Goal: Complete application form: Complete application form

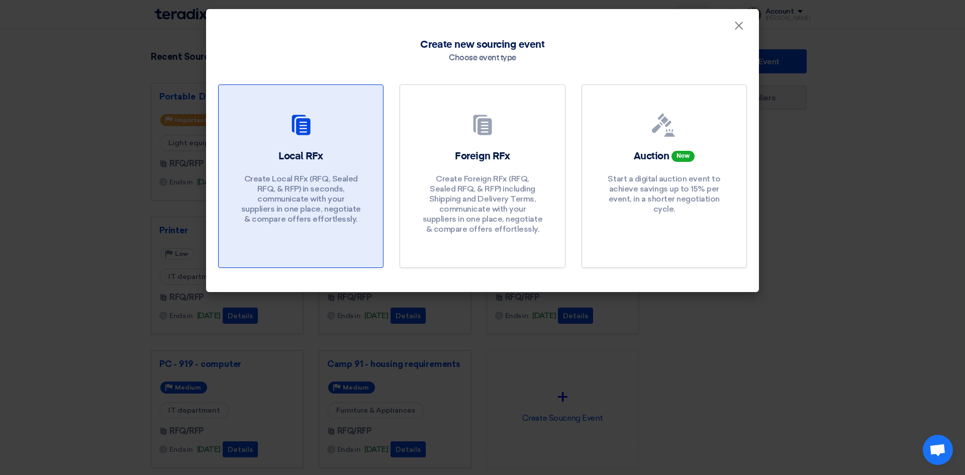
click at [289, 147] on link "Local RFx Create Local RFx (RFQ, Sealed RFQ, & RFP) in seconds, communicate wit…" at bounding box center [300, 175] width 165 height 183
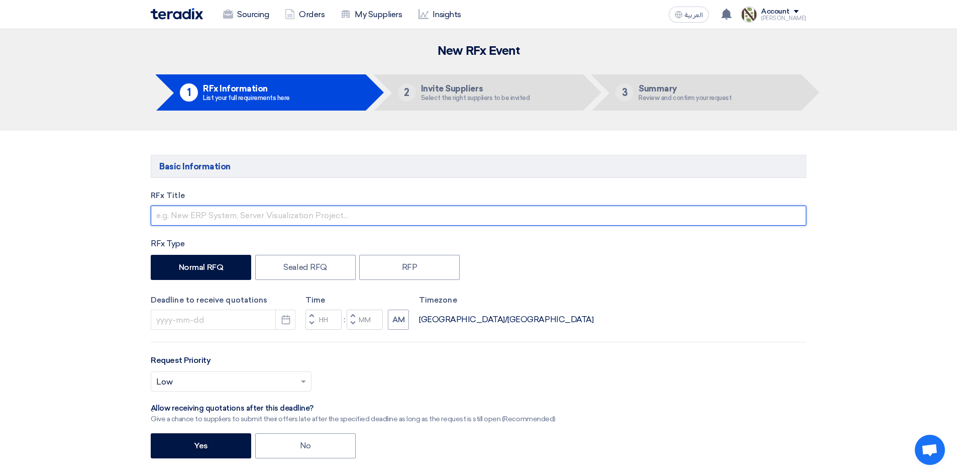
click at [222, 216] on input "text" at bounding box center [479, 216] width 656 height 20
type input "Printer Brother"
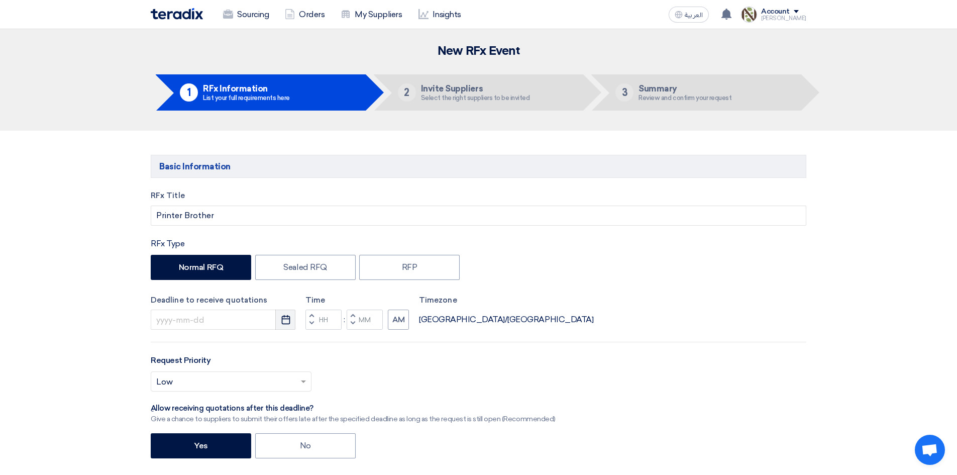
click at [278, 322] on button "Pick a date" at bounding box center [285, 320] width 20 height 20
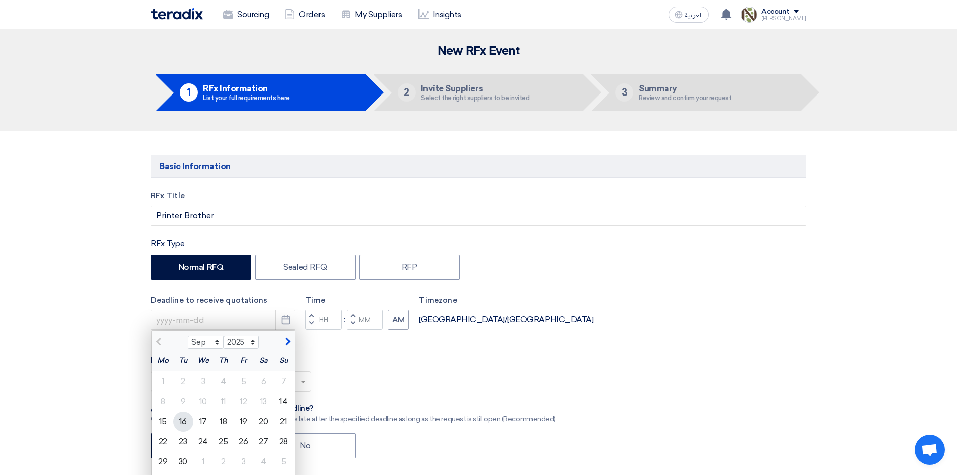
click at [183, 424] on div "16" at bounding box center [183, 422] width 20 height 20
type input "[DATE]"
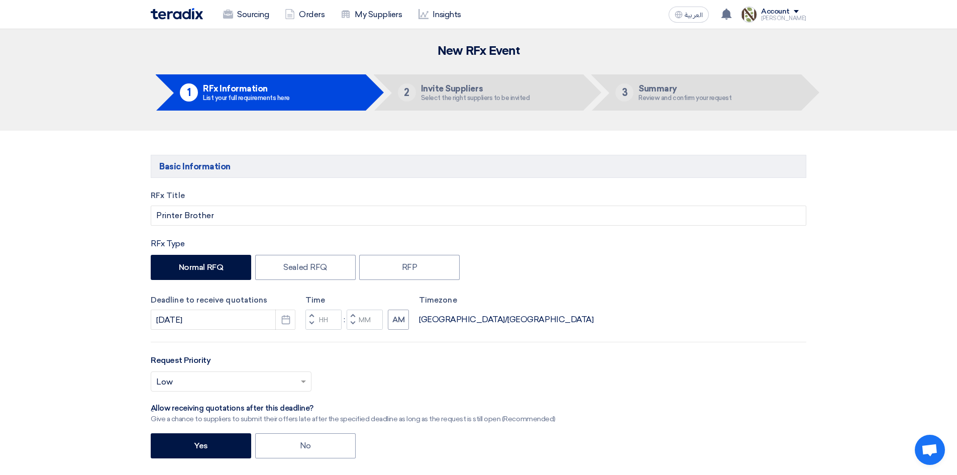
click at [311, 313] on span "button" at bounding box center [312, 316] width 4 height 6
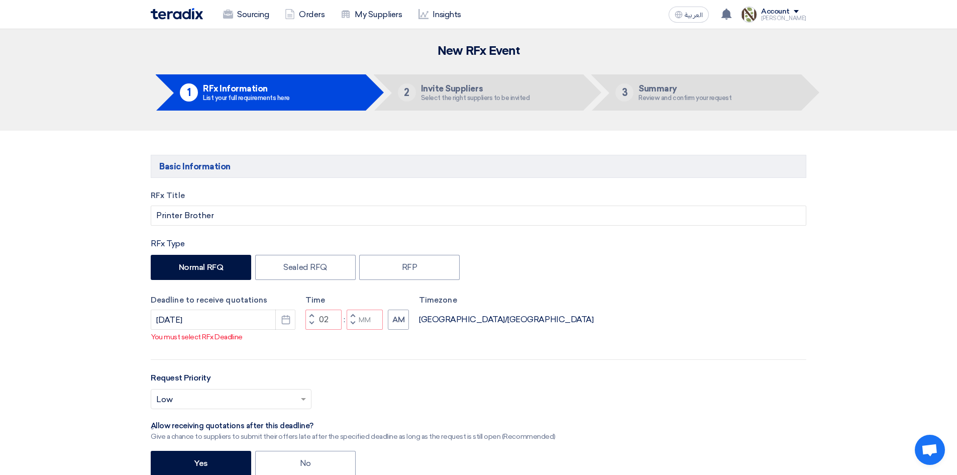
click at [311, 313] on span "button" at bounding box center [312, 316] width 4 height 6
type input "05"
click at [403, 318] on button "AM" at bounding box center [398, 320] width 21 height 20
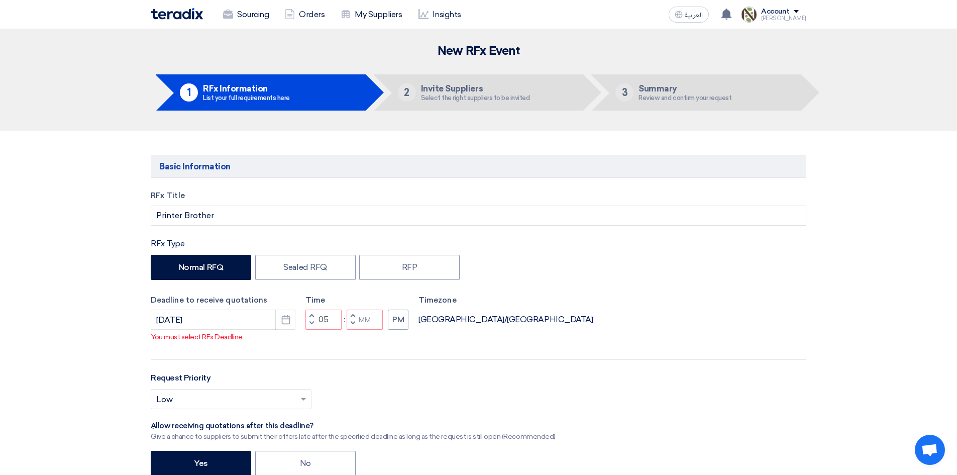
click at [358, 317] on button "Increment minutes" at bounding box center [353, 316] width 12 height 13
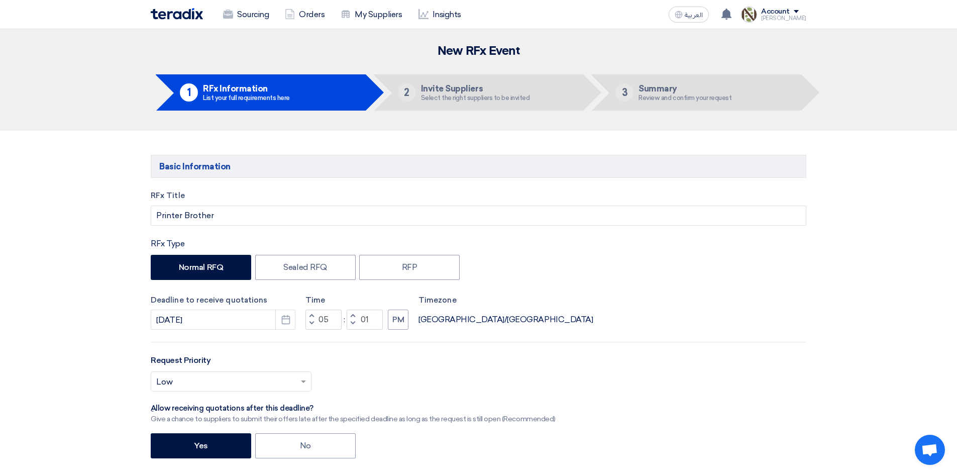
click at [353, 330] on div "RFx Title Printer Brother RFx Type Normal RFQ Sealed RFQ RFP Deadline to receiv…" at bounding box center [478, 393] width 671 height 407
click at [350, 325] on button "Decrement minutes" at bounding box center [353, 324] width 12 height 13
type input "00"
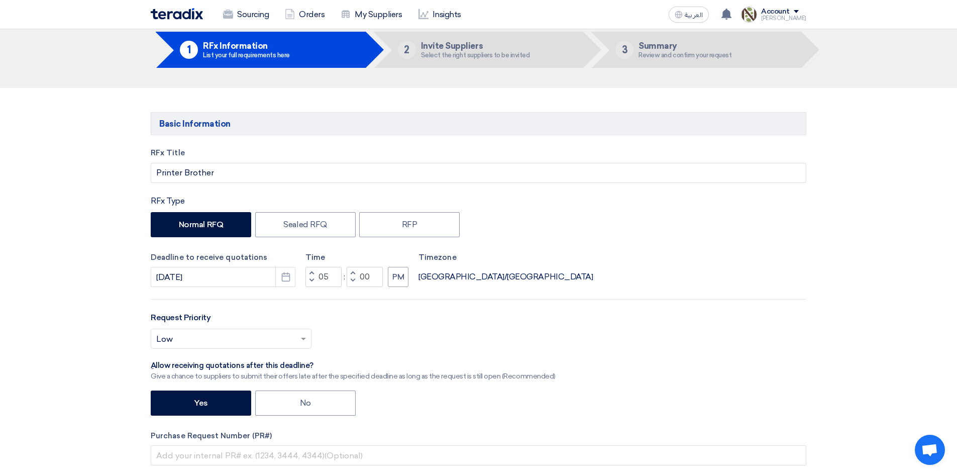
scroll to position [101, 0]
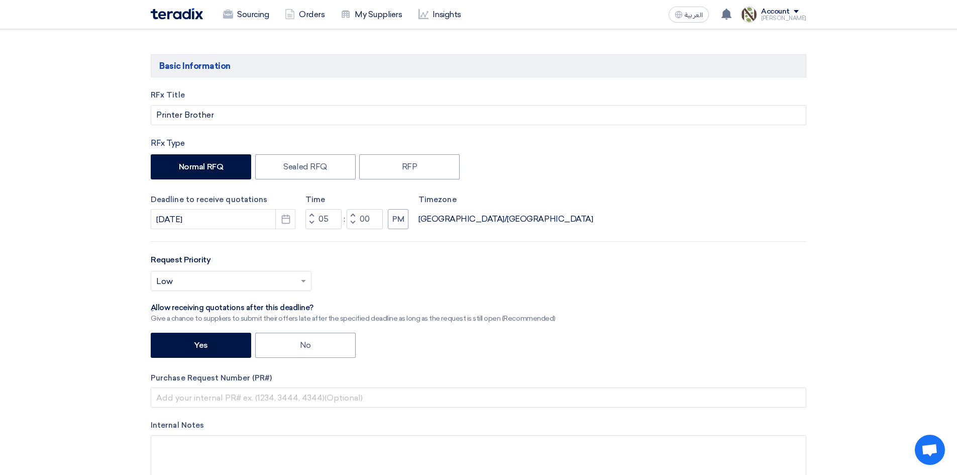
click at [249, 275] on input "text" at bounding box center [226, 282] width 140 height 17
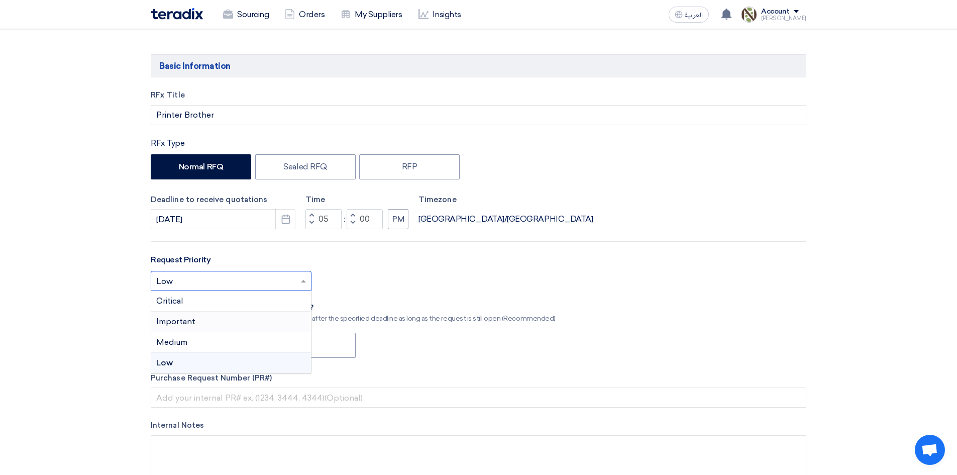
click at [182, 321] on span "Important" at bounding box center [175, 322] width 39 height 10
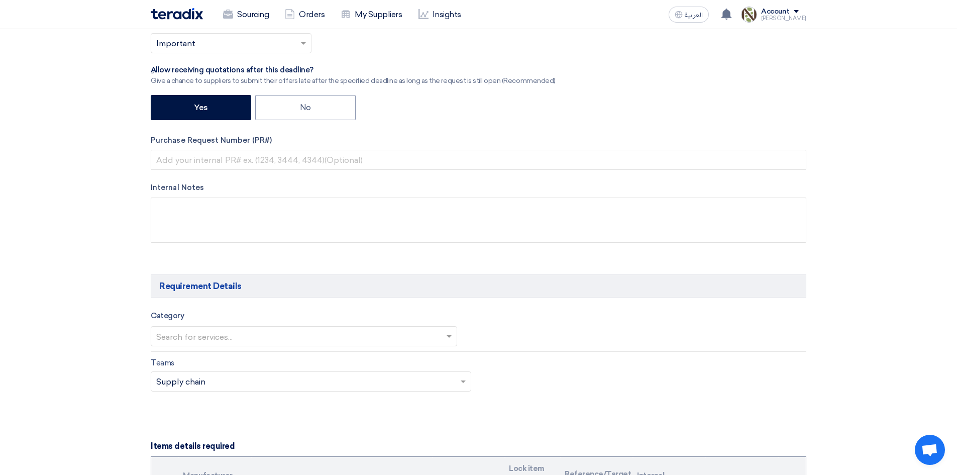
scroll to position [352, 0]
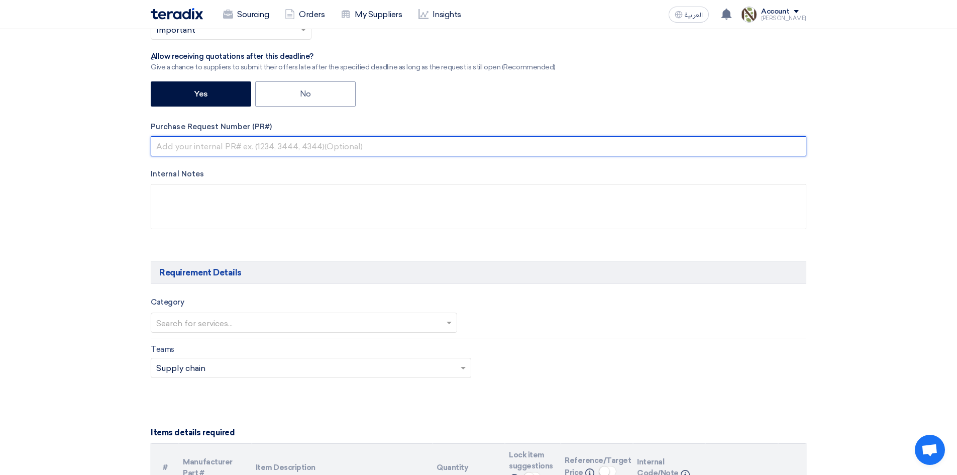
click at [205, 143] on input "text" at bounding box center [479, 146] width 656 height 20
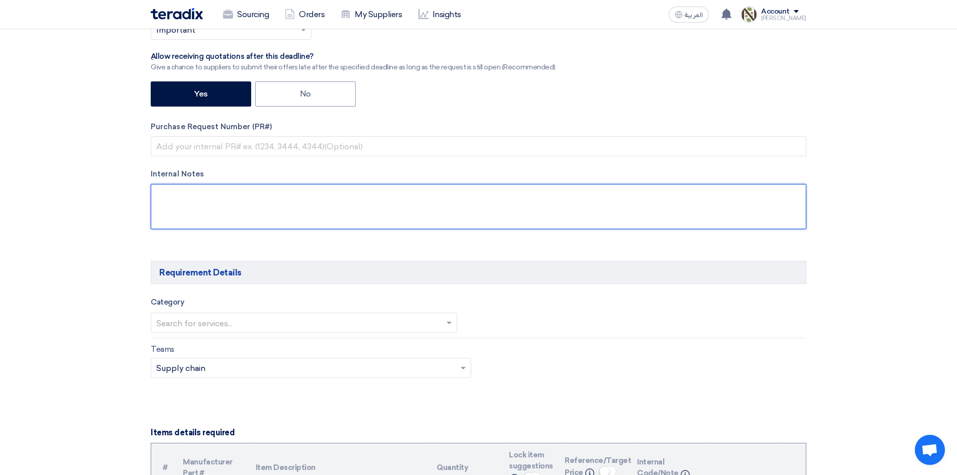
click at [197, 215] on textarea at bounding box center [479, 206] width 656 height 45
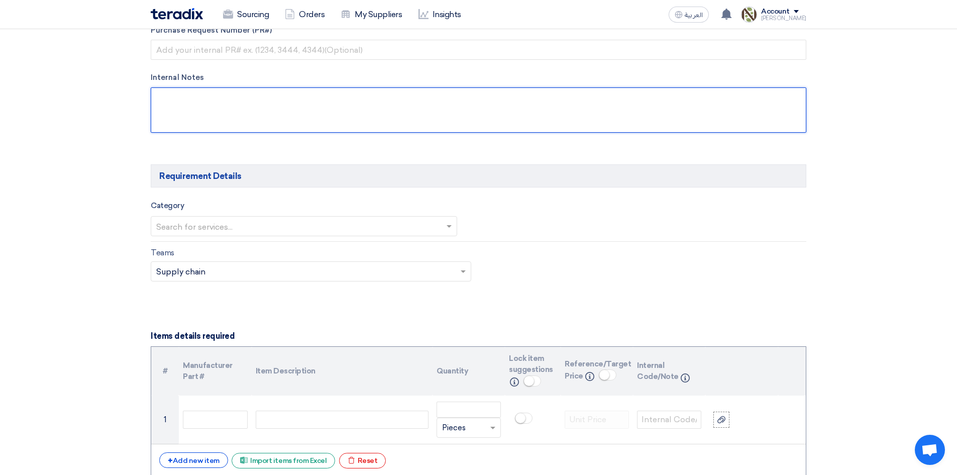
scroll to position [452, 0]
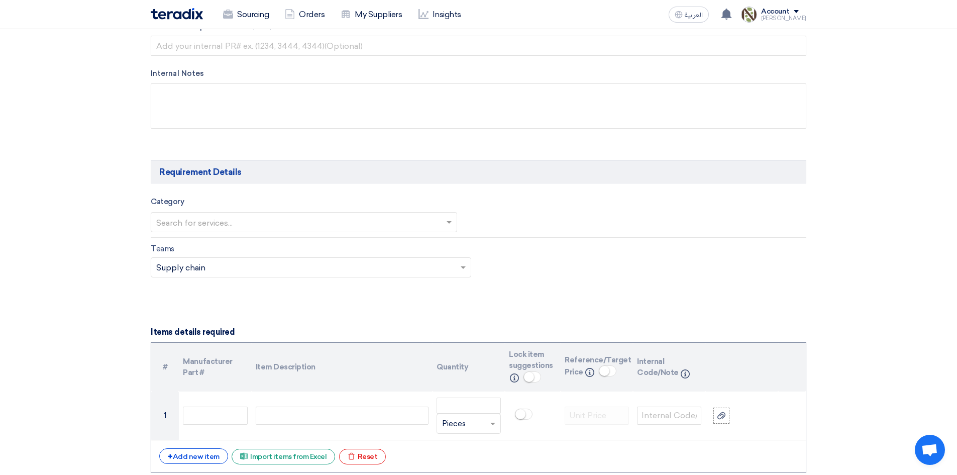
click at [190, 216] on input "text" at bounding box center [298, 223] width 285 height 17
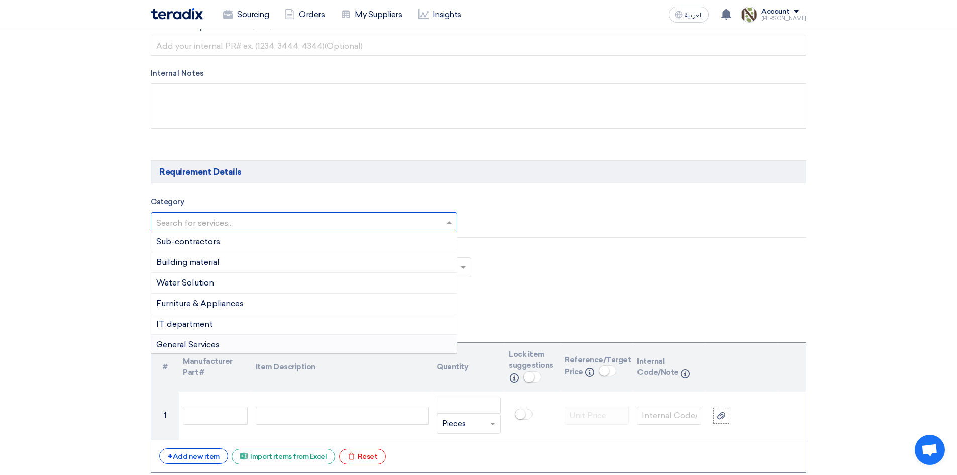
scroll to position [312, 0]
click at [216, 323] on div "IT department" at bounding box center [304, 322] width 306 height 21
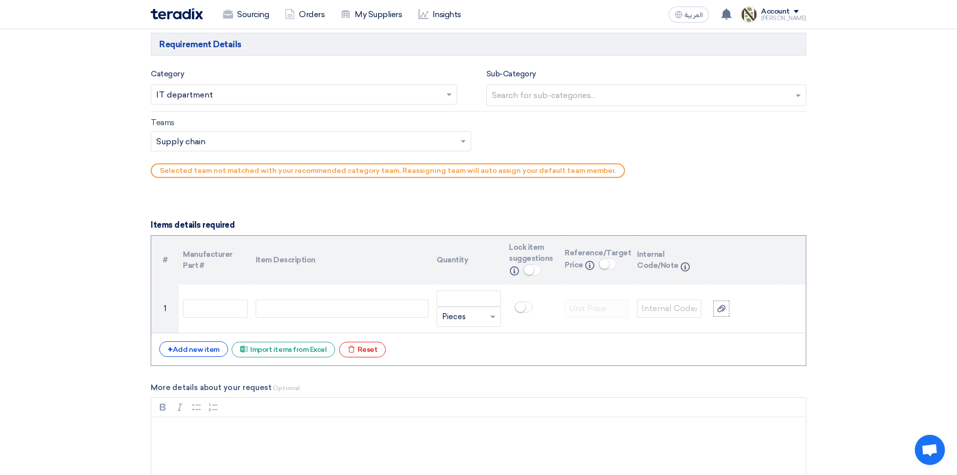
scroll to position [603, 0]
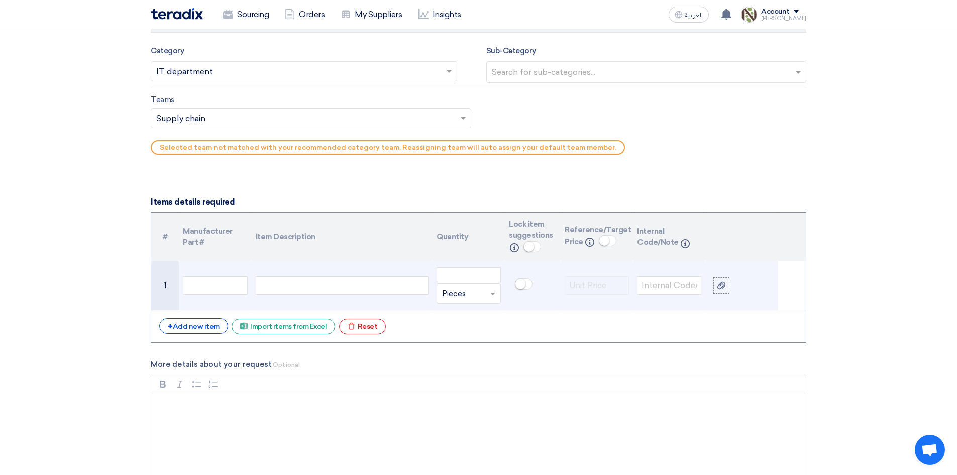
click at [340, 283] on div at bounding box center [342, 285] width 173 height 18
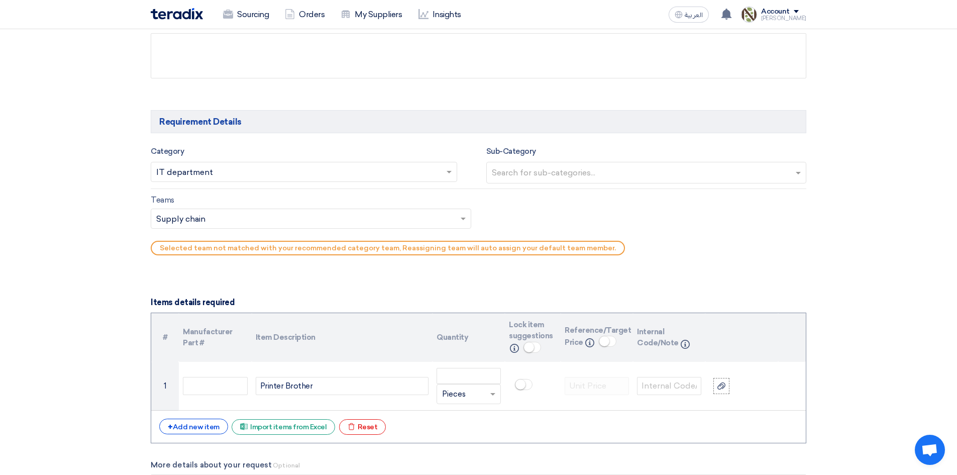
scroll to position [553, 0]
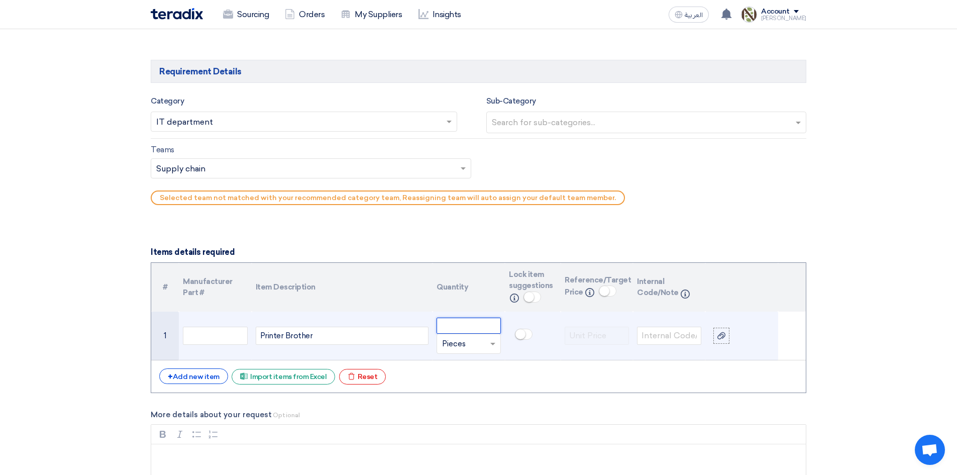
click at [472, 324] on input "number" at bounding box center [469, 326] width 64 height 16
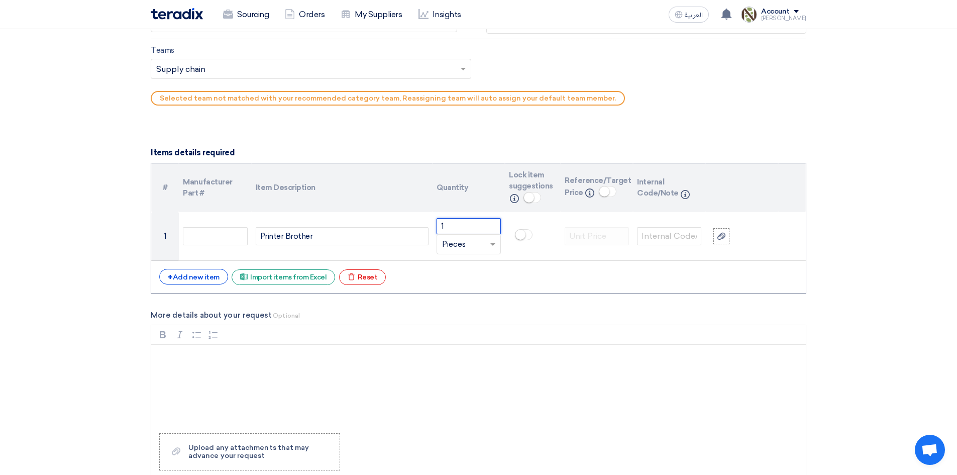
scroll to position [653, 0]
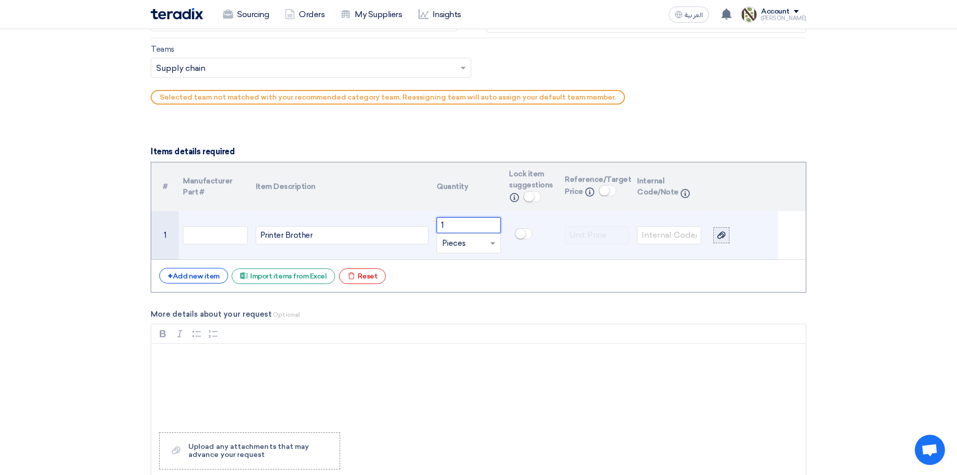
type input "1"
click at [726, 237] on icon at bounding box center [722, 235] width 8 height 8
click at [0, 0] on input "file" at bounding box center [0, 0] width 0 height 0
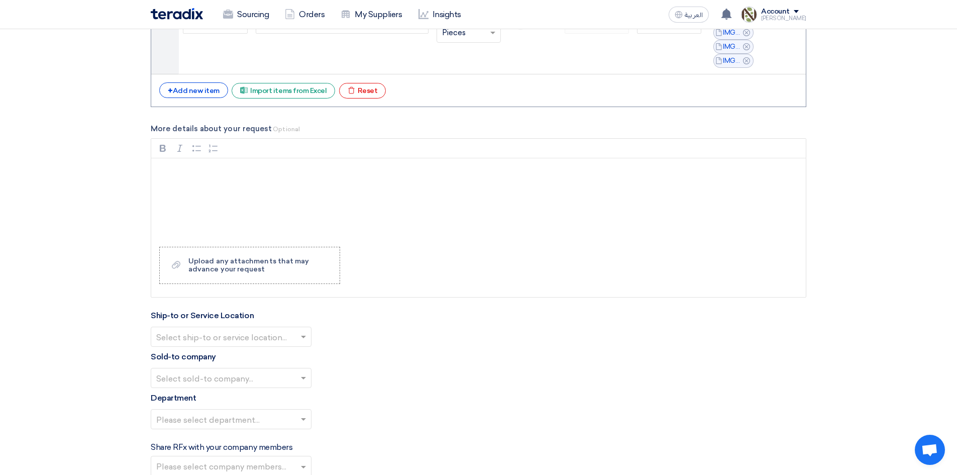
scroll to position [955, 0]
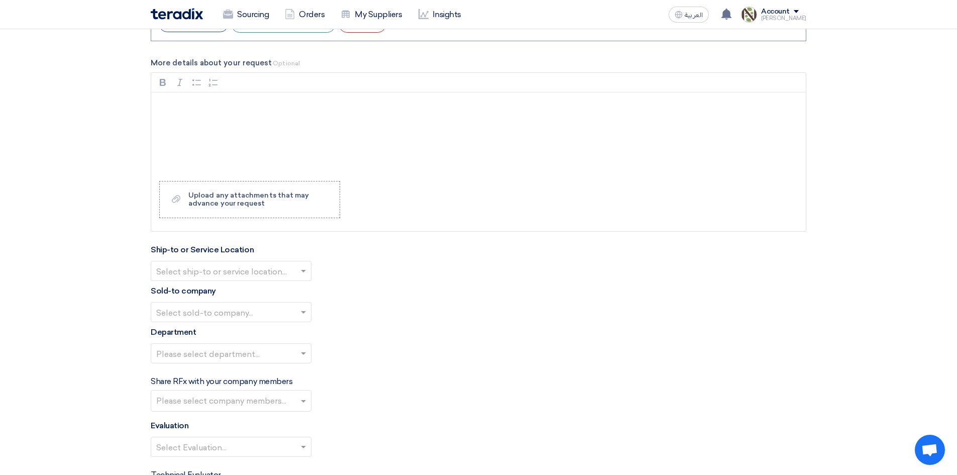
click at [242, 267] on input "text" at bounding box center [226, 272] width 140 height 17
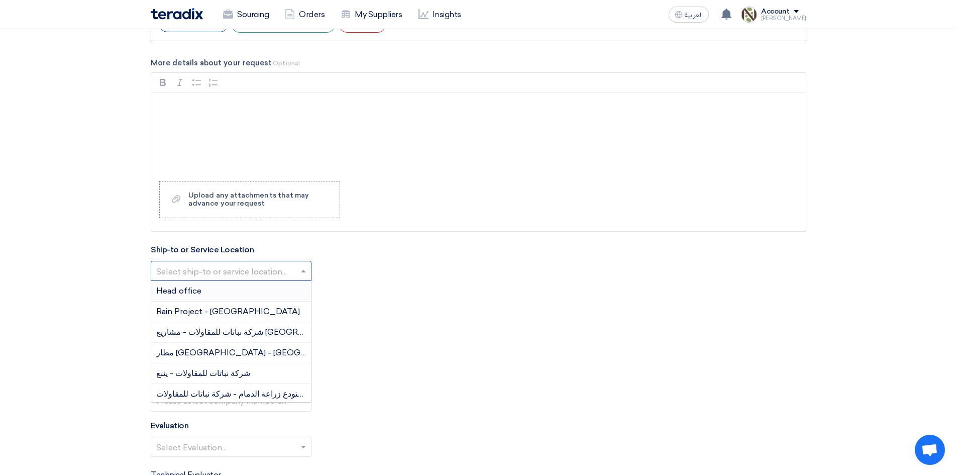
click at [246, 292] on div "Head office" at bounding box center [231, 291] width 160 height 21
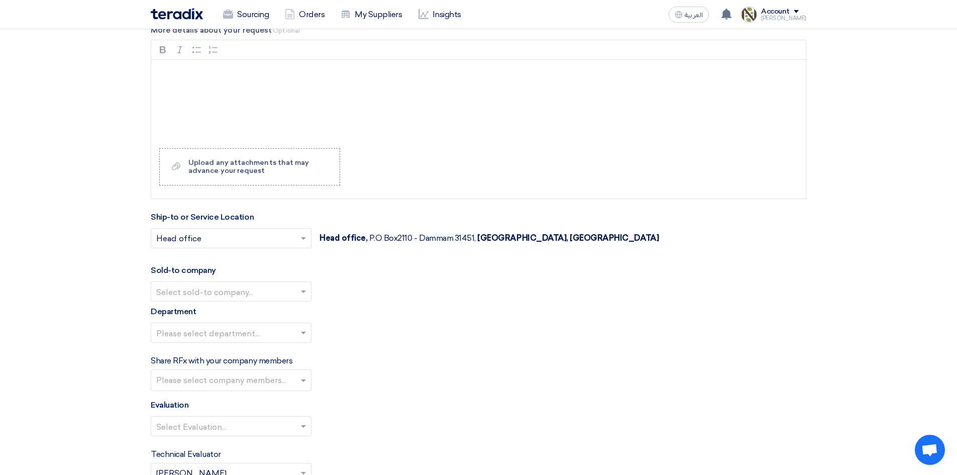
scroll to position [1005, 0]
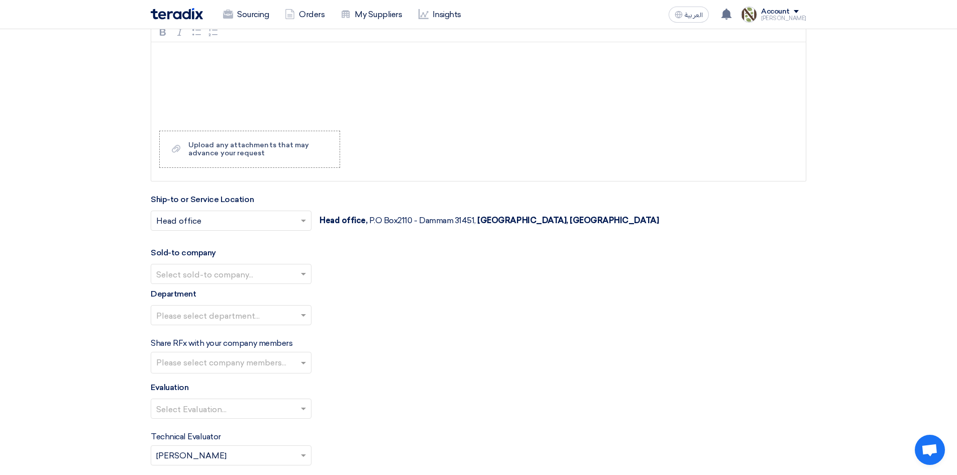
click at [240, 274] on input "text" at bounding box center [226, 275] width 140 height 17
click at [214, 293] on span "Nabatat for contracting" at bounding box center [201, 294] width 91 height 10
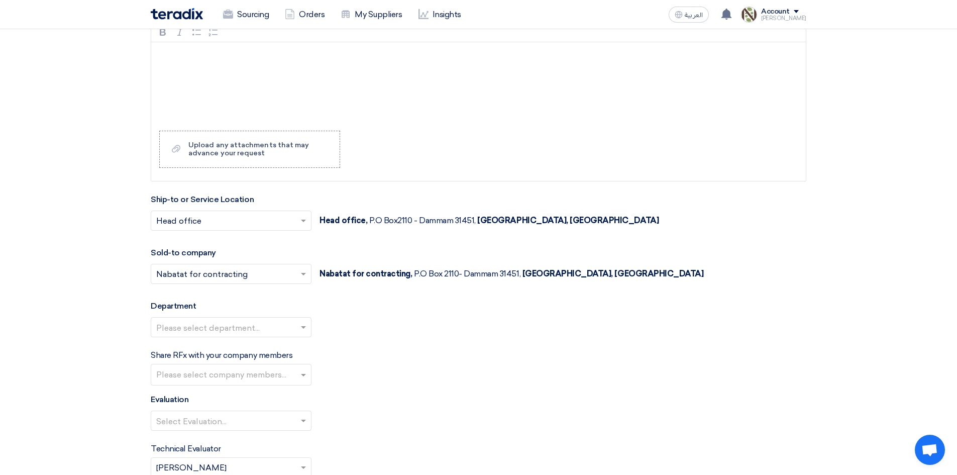
click at [210, 326] on input "text" at bounding box center [226, 328] width 140 height 17
click at [209, 347] on span "General Department" at bounding box center [195, 347] width 79 height 10
click at [217, 382] on input "text" at bounding box center [232, 375] width 152 height 17
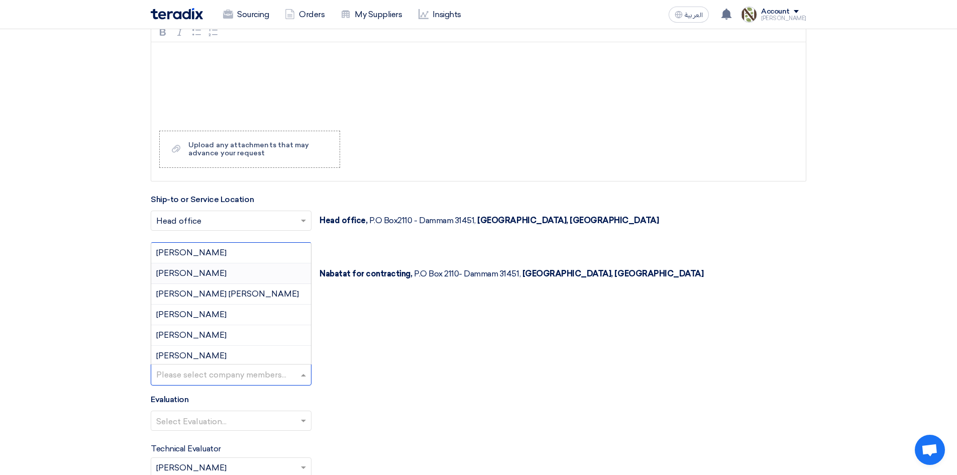
click at [209, 279] on div "[PERSON_NAME]" at bounding box center [231, 273] width 160 height 21
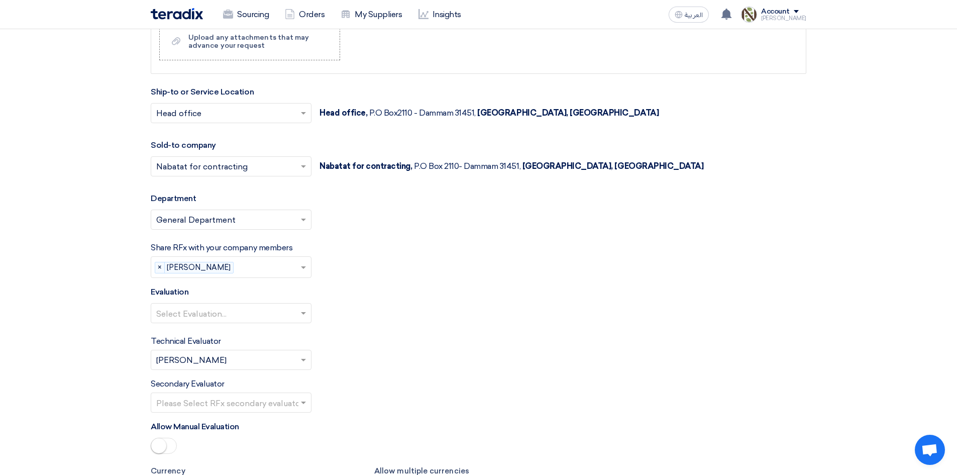
scroll to position [1156, 0]
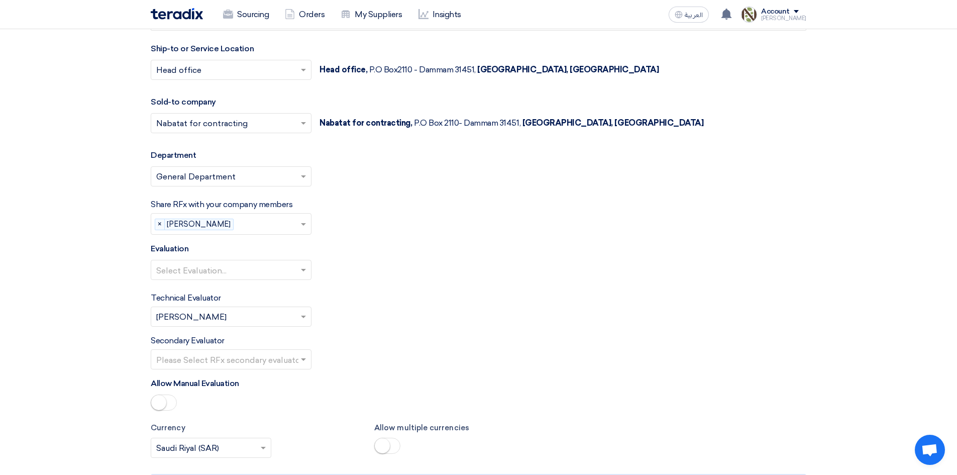
click at [230, 269] on input "text" at bounding box center [226, 271] width 140 height 17
click at [252, 289] on div "Direct material" at bounding box center [231, 290] width 160 height 21
click at [259, 273] on input "text" at bounding box center [226, 271] width 140 height 17
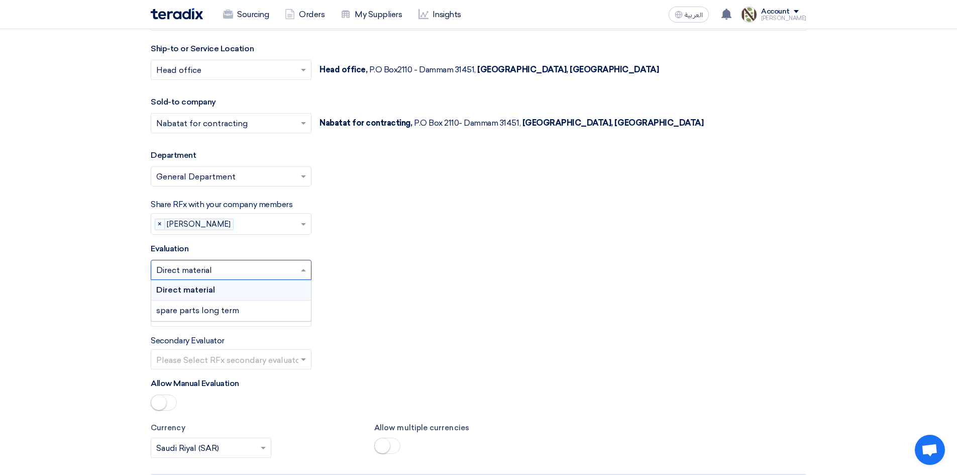
click at [248, 288] on div "Direct material" at bounding box center [231, 290] width 160 height 21
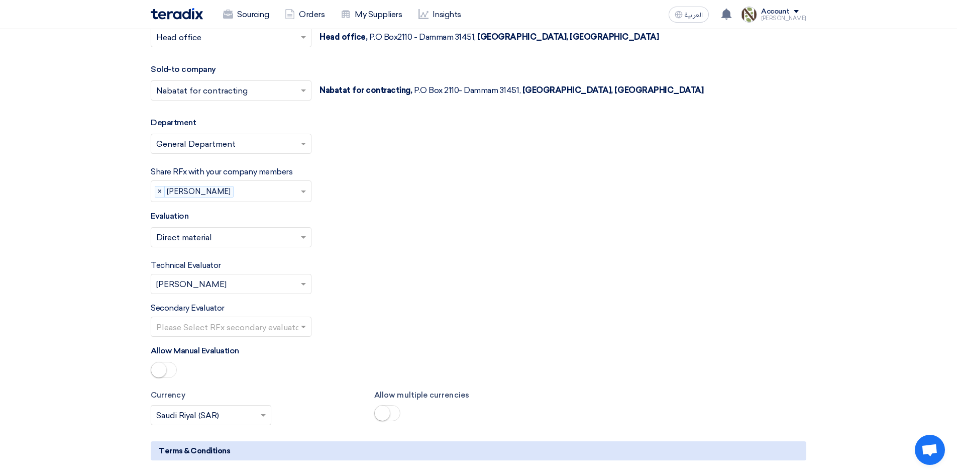
scroll to position [1206, 0]
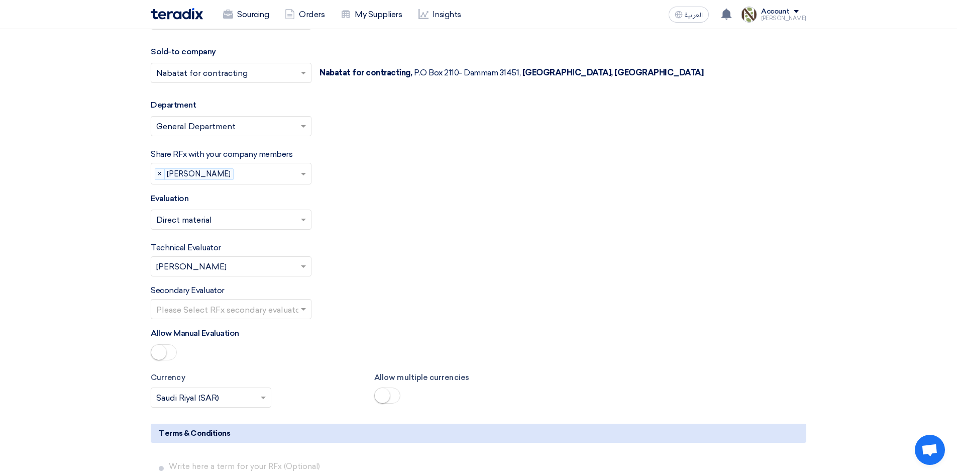
click at [241, 310] on input "text" at bounding box center [226, 310] width 140 height 17
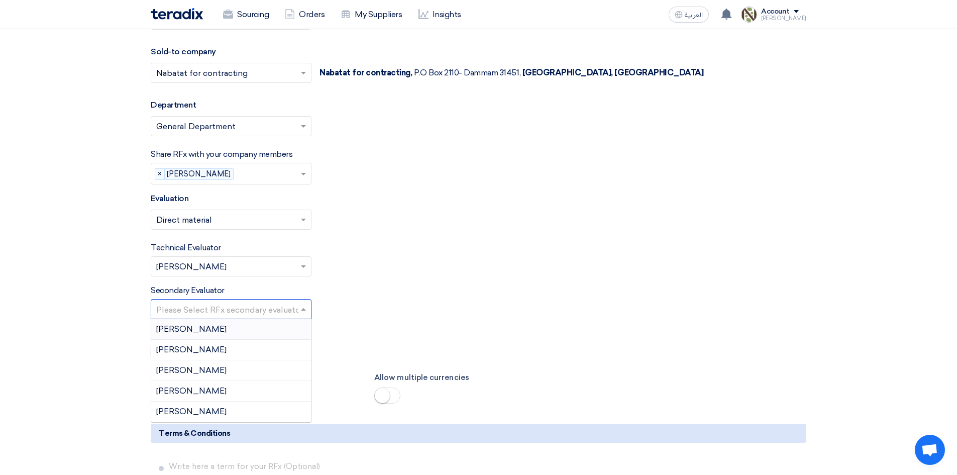
click at [370, 289] on div "Secondary Evaluator Please Select RFx secondary evaluator... [PERSON_NAME] [PER…" at bounding box center [479, 301] width 656 height 35
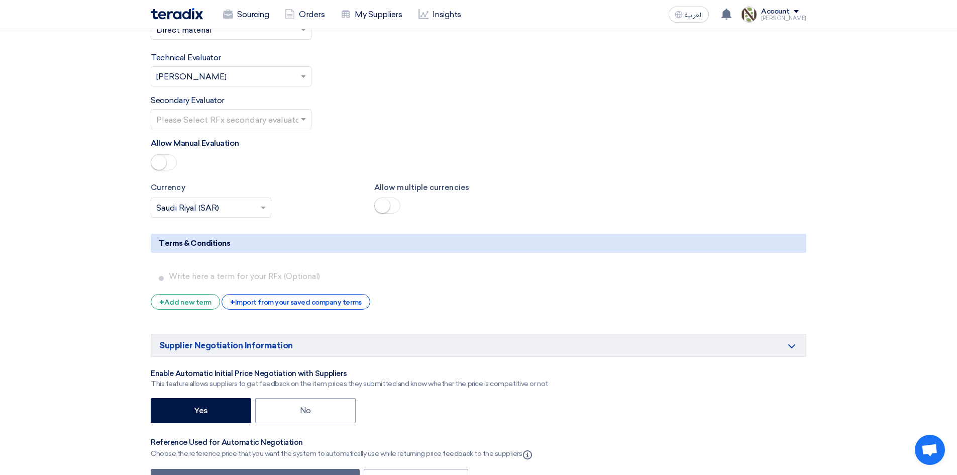
scroll to position [1407, 0]
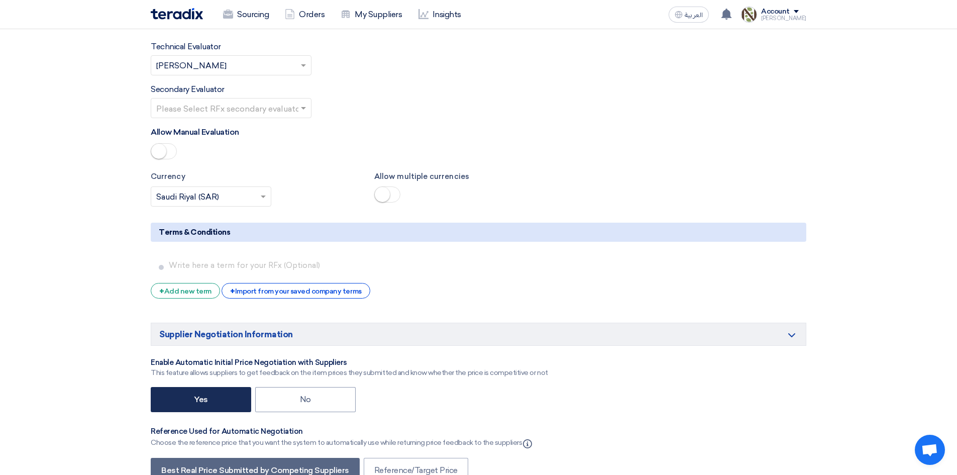
click at [209, 405] on label "Yes" at bounding box center [201, 399] width 101 height 25
click at [201, 402] on input "Yes" at bounding box center [197, 398] width 7 height 7
click at [202, 398] on label "Yes" at bounding box center [201, 399] width 101 height 25
click at [201, 398] on input "Yes" at bounding box center [197, 398] width 7 height 7
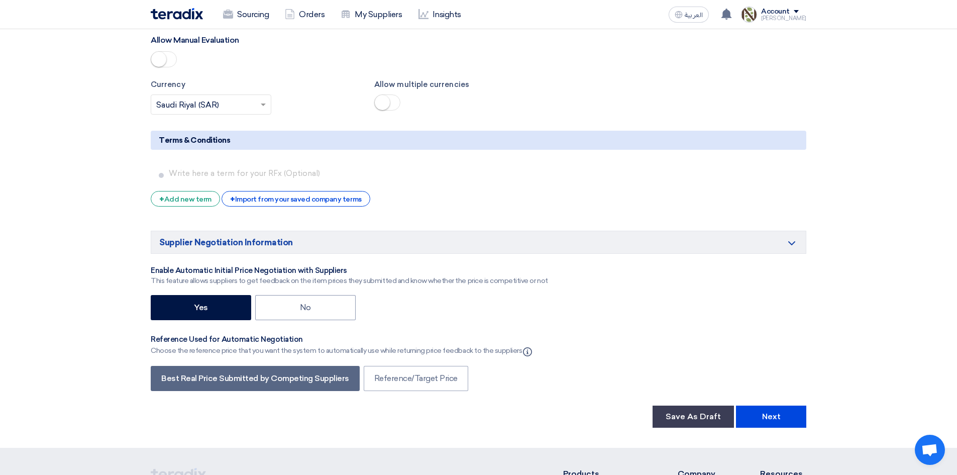
scroll to position [1498, 0]
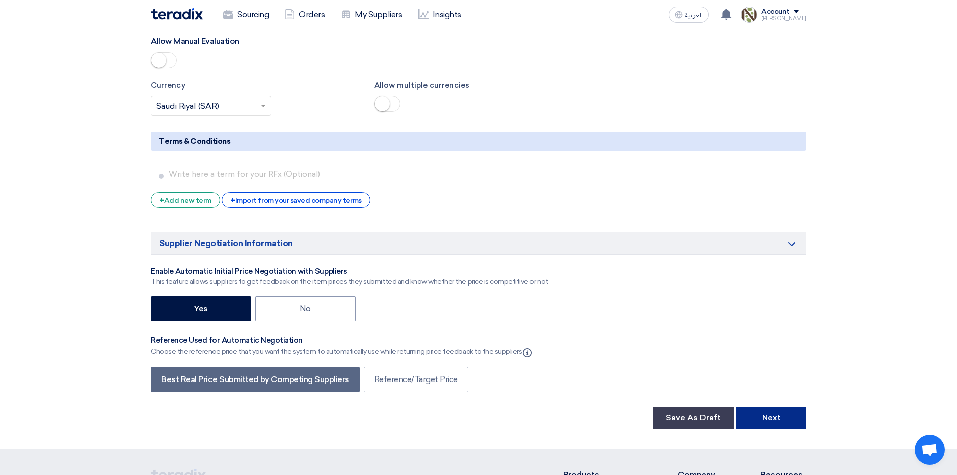
click at [765, 414] on button "Next" at bounding box center [771, 418] width 70 height 22
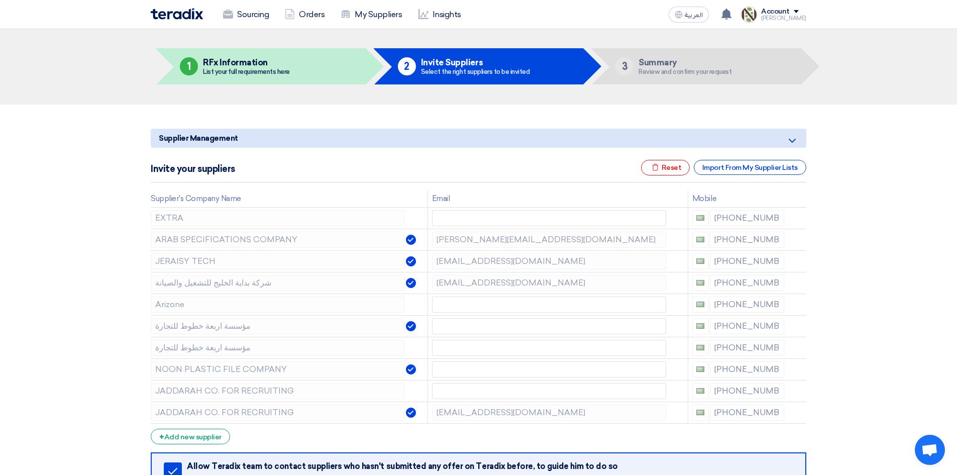
scroll to position [50, 0]
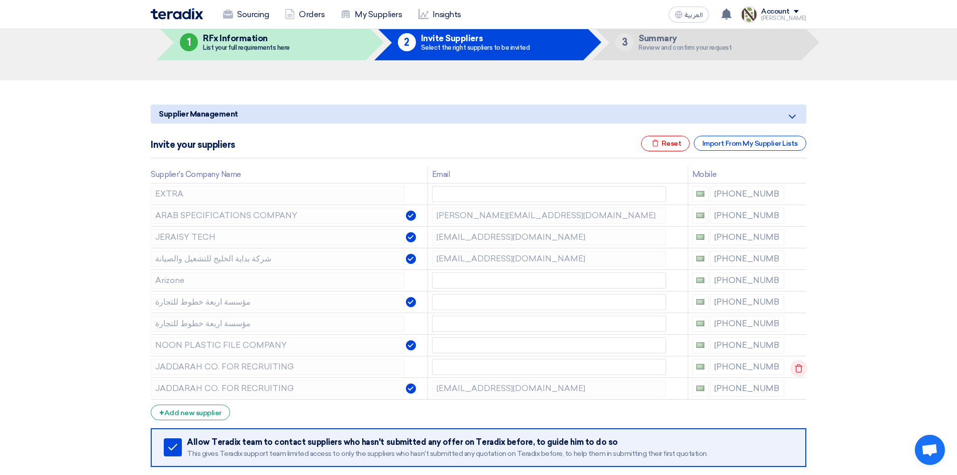
click at [797, 369] on icon at bounding box center [798, 368] width 17 height 17
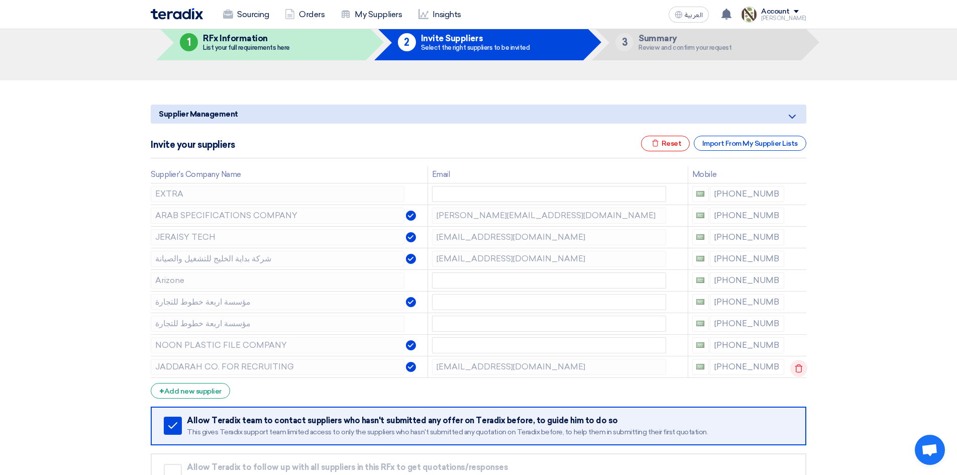
click at [799, 368] on icon at bounding box center [798, 368] width 17 height 17
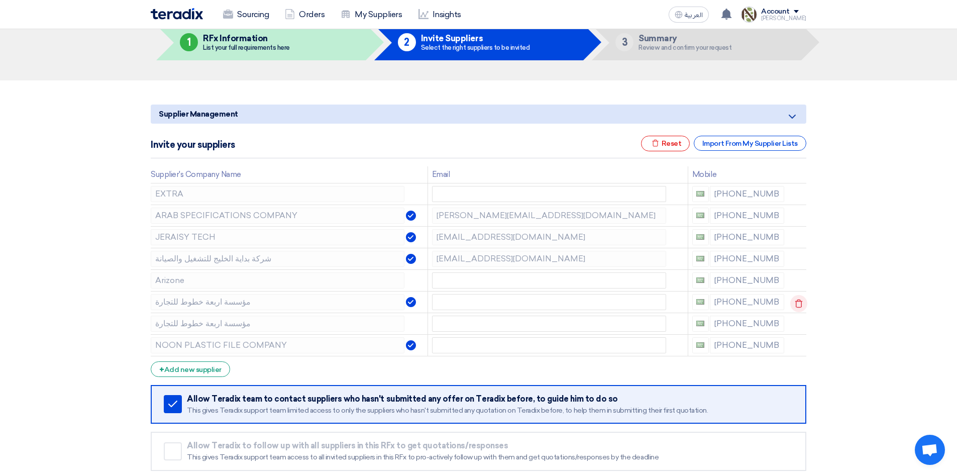
click at [801, 302] on icon at bounding box center [798, 303] width 17 height 17
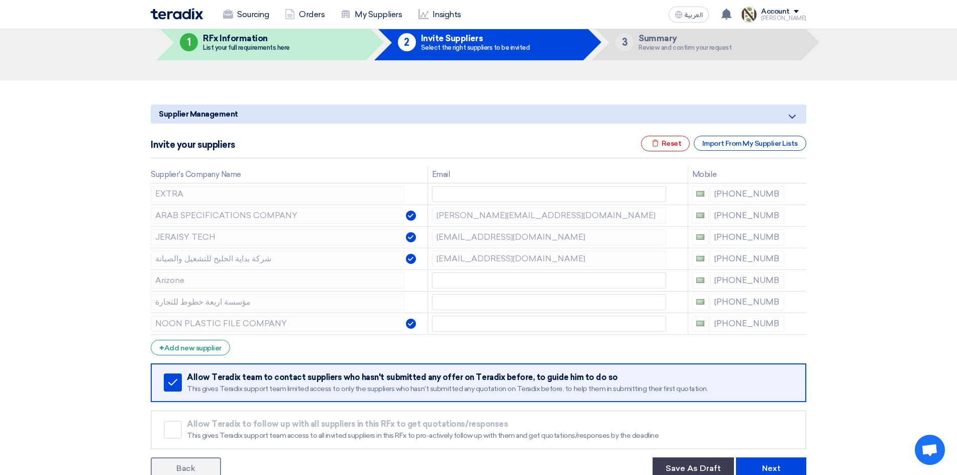
scroll to position [302, 0]
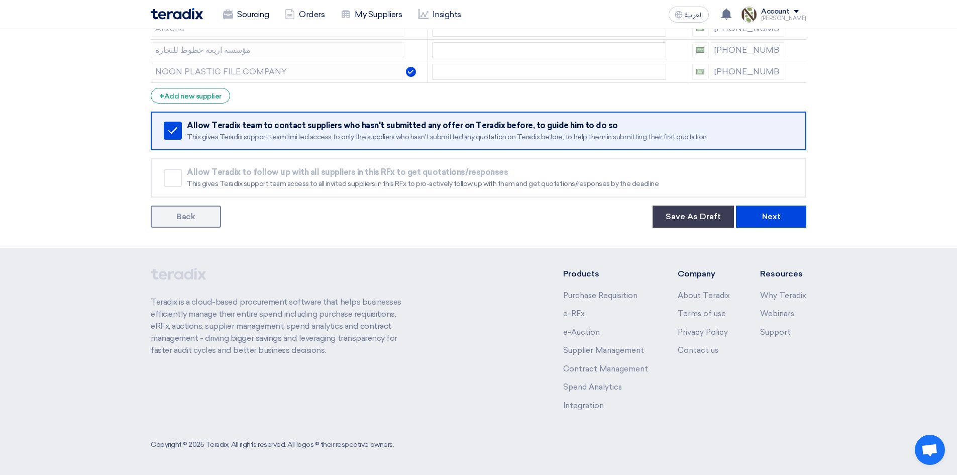
click at [195, 212] on link "Back" at bounding box center [186, 217] width 70 height 22
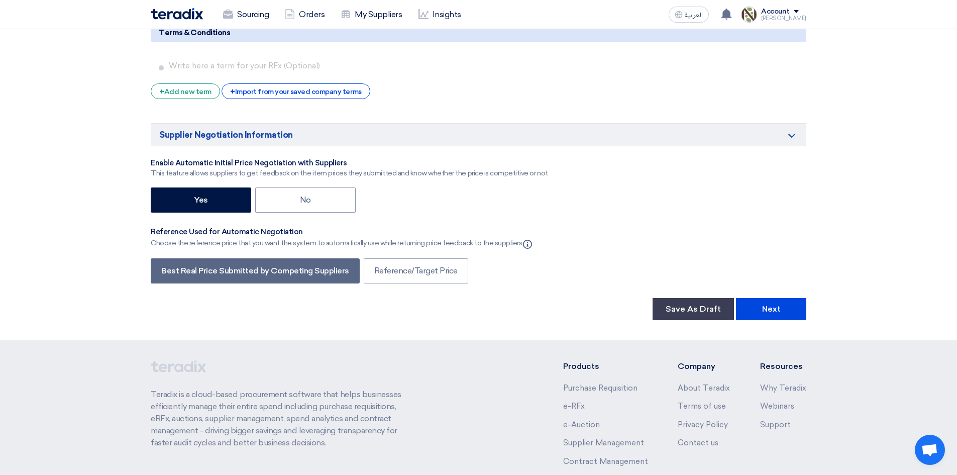
scroll to position [1608, 0]
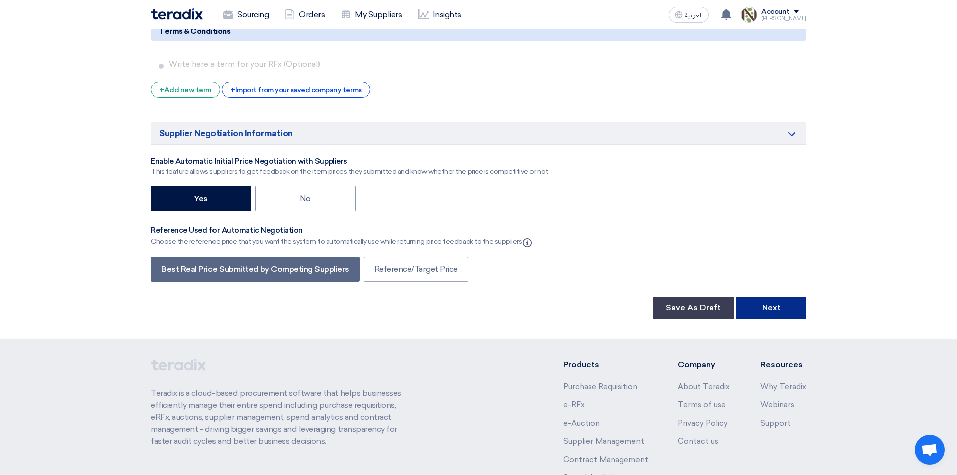
click at [757, 300] on button "Next" at bounding box center [771, 307] width 70 height 22
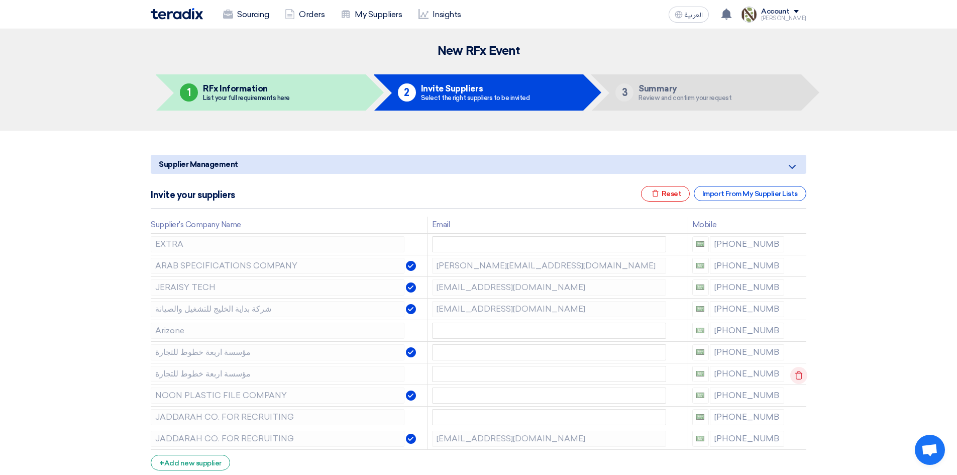
click at [796, 374] on icon at bounding box center [798, 375] width 17 height 17
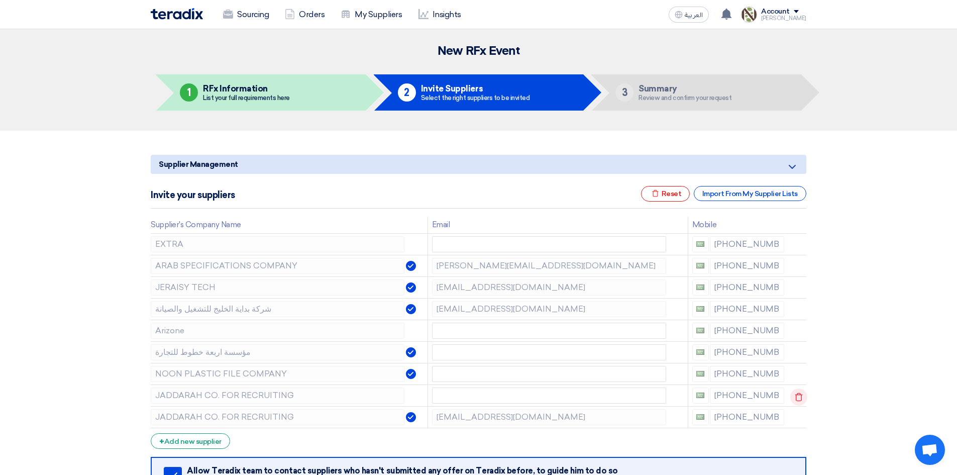
click at [794, 394] on icon at bounding box center [798, 396] width 17 height 17
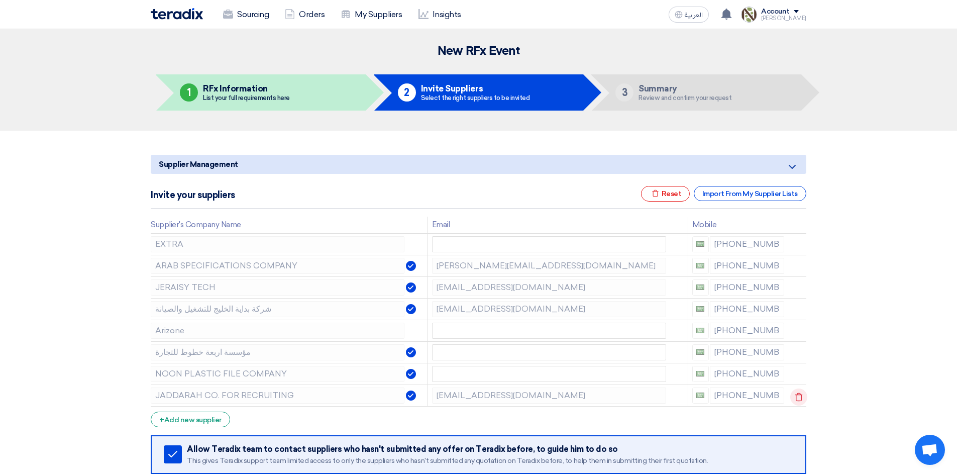
click at [797, 399] on icon at bounding box center [798, 396] width 17 height 17
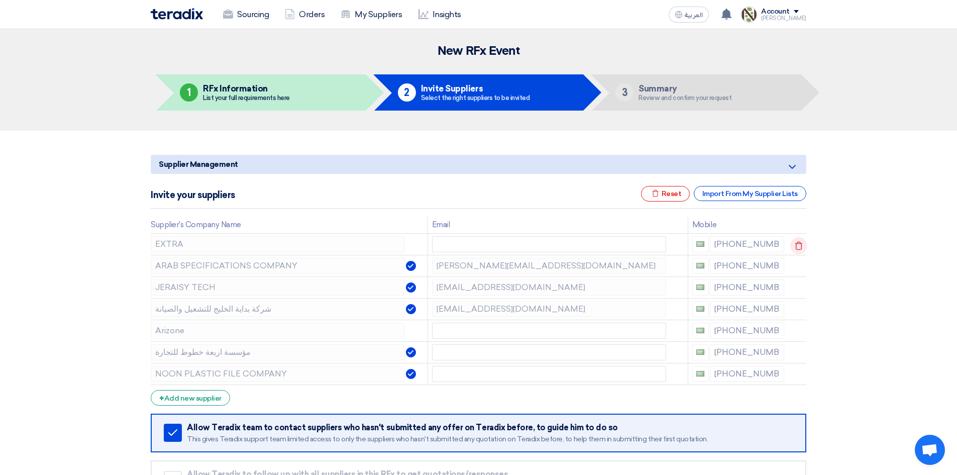
click at [799, 243] on icon at bounding box center [798, 245] width 17 height 17
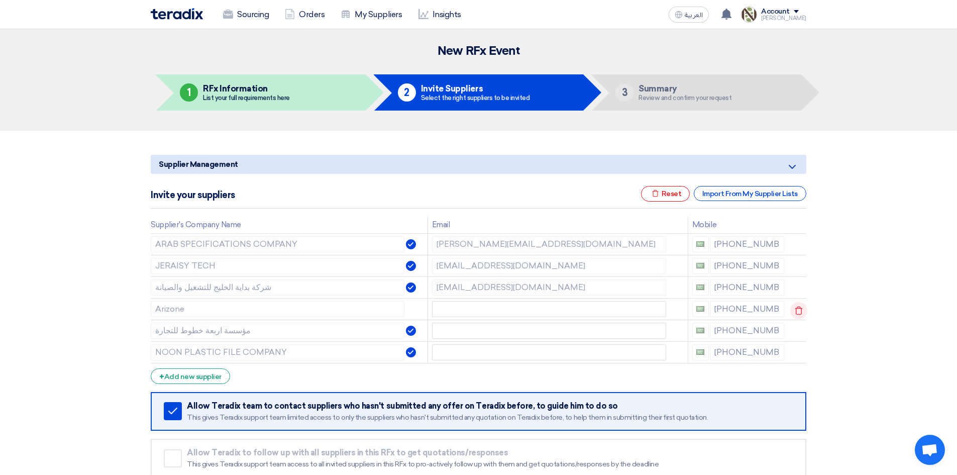
click at [794, 309] on icon at bounding box center [798, 310] width 17 height 17
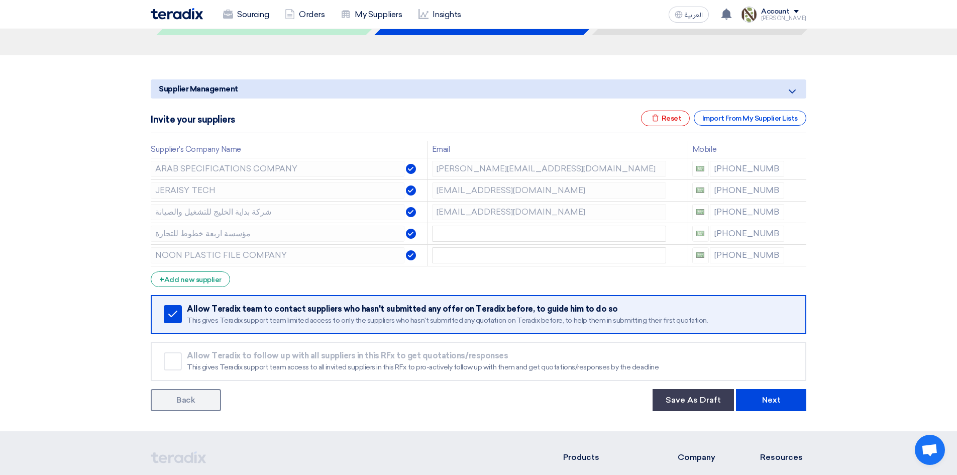
scroll to position [201, 0]
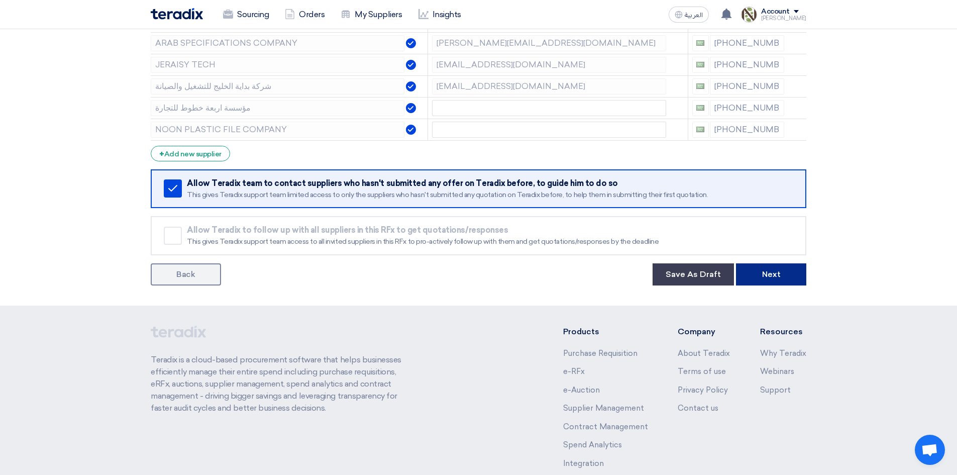
click at [771, 276] on button "Next" at bounding box center [771, 274] width 70 height 22
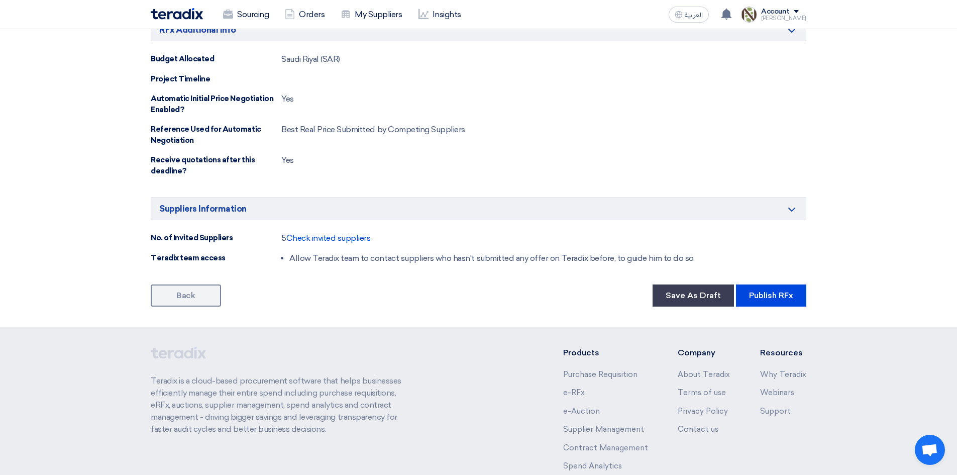
scroll to position [553, 0]
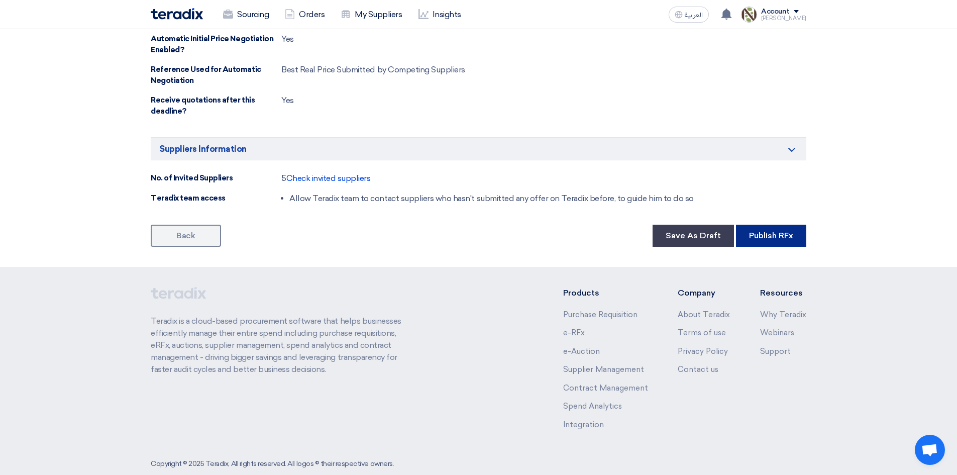
click at [751, 243] on button "Publish RFx" at bounding box center [771, 236] width 70 height 22
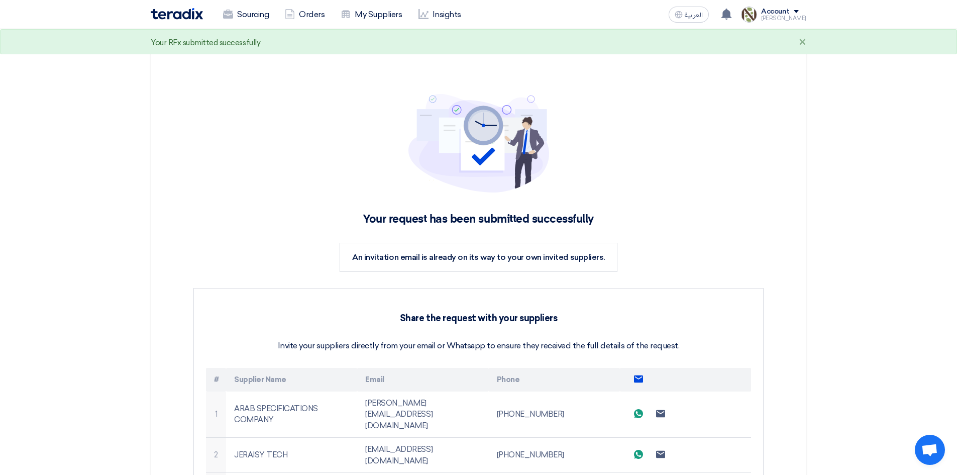
click at [162, 13] on img at bounding box center [177, 14] width 52 height 12
